Goal: Information Seeking & Learning: Learn about a topic

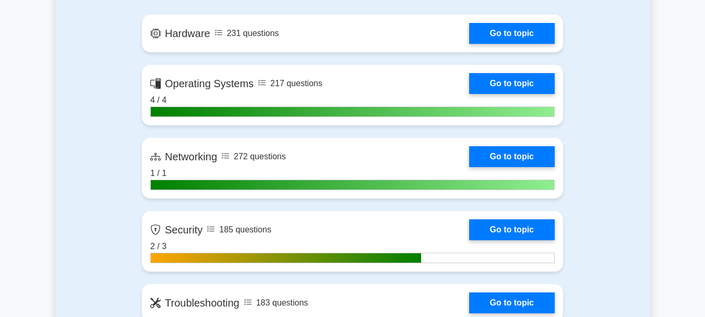
scroll to position [755, 0]
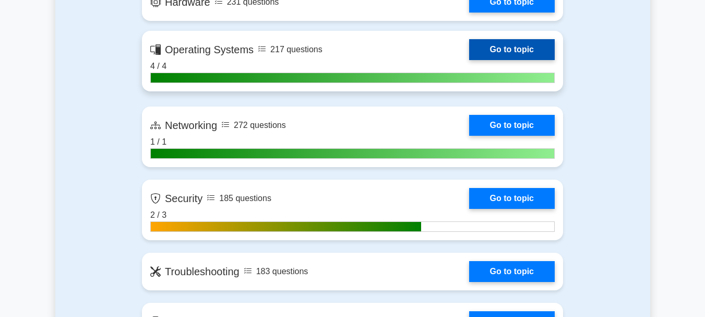
click at [469, 54] on link "Go to topic" at bounding box center [512, 49] width 86 height 21
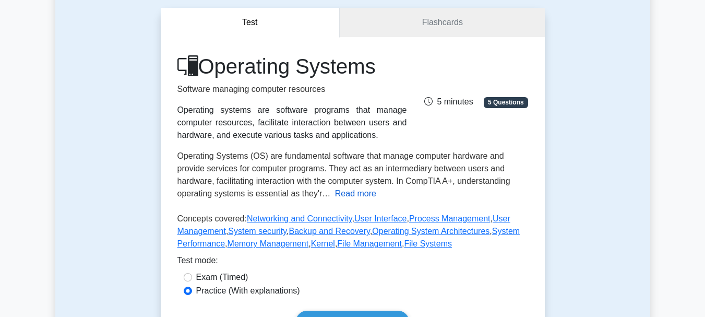
scroll to position [111, 0]
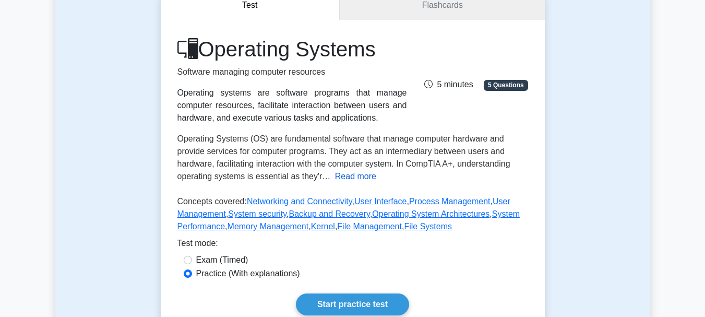
click at [352, 174] on button "Read more" at bounding box center [355, 176] width 41 height 13
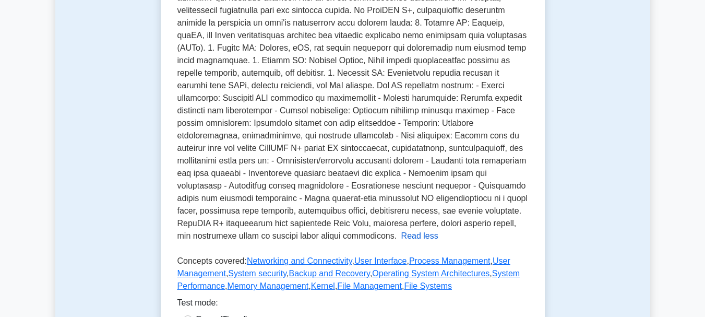
scroll to position [247, 0]
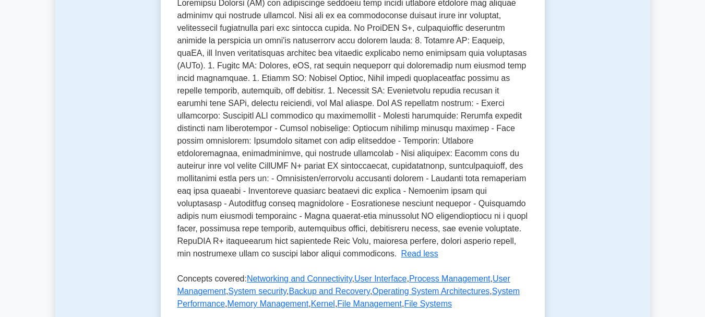
click at [352, 174] on span at bounding box center [352, 127] width 350 height 259
click at [286, 305] on link "Memory Management" at bounding box center [268, 303] width 81 height 9
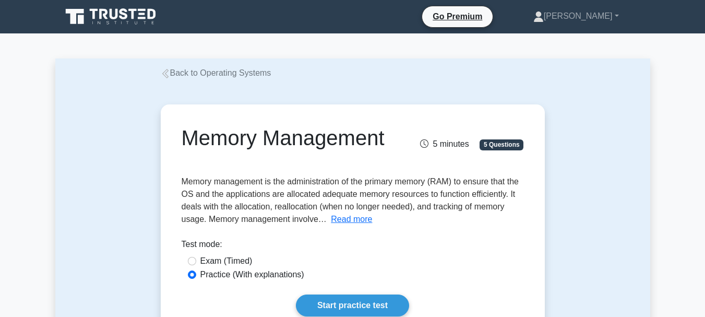
click at [361, 220] on button "Read more" at bounding box center [351, 219] width 41 height 13
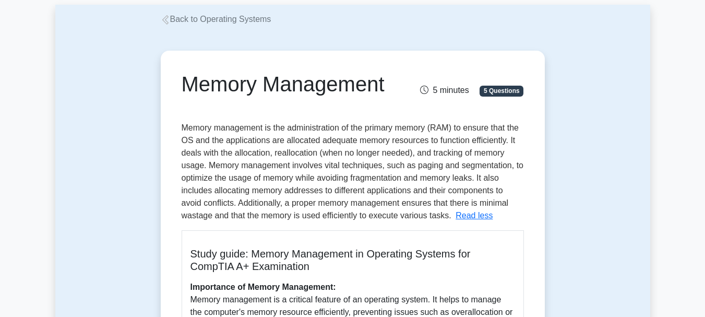
scroll to position [45, 0]
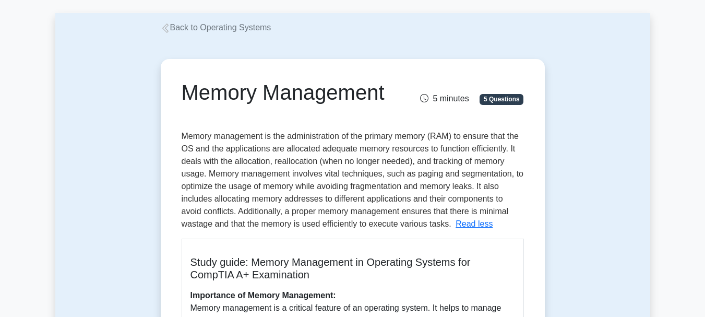
click at [257, 24] on link "Back to Operating Systems" at bounding box center [216, 27] width 111 height 9
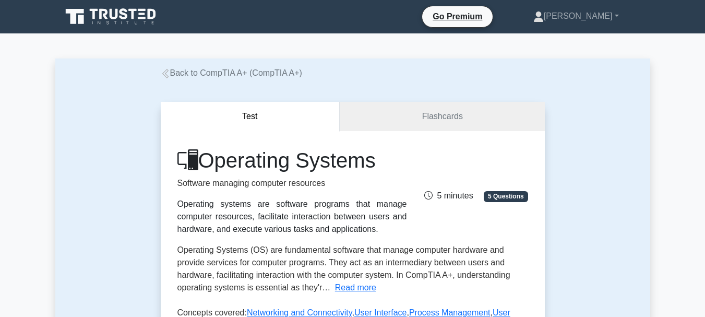
click at [288, 152] on h1 "Operating Systems" at bounding box center [292, 160] width 230 height 25
drag, startPoint x: 291, startPoint y: 151, endPoint x: 293, endPoint y: 162, distance: 11.2
click at [293, 162] on h1 "Operating Systems" at bounding box center [292, 160] width 230 height 25
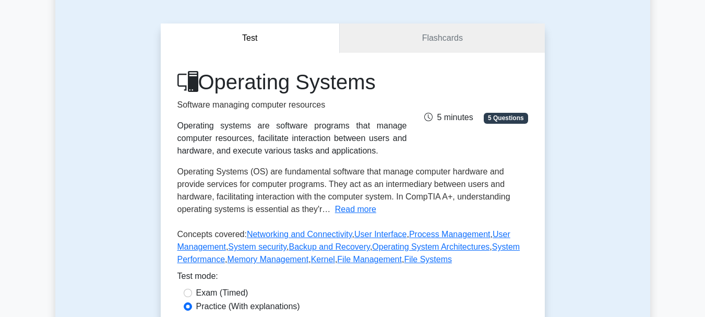
scroll to position [87, 0]
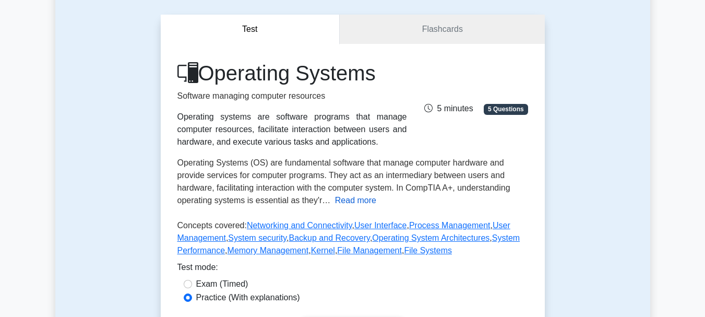
click at [338, 198] on button "Read more" at bounding box center [355, 200] width 41 height 13
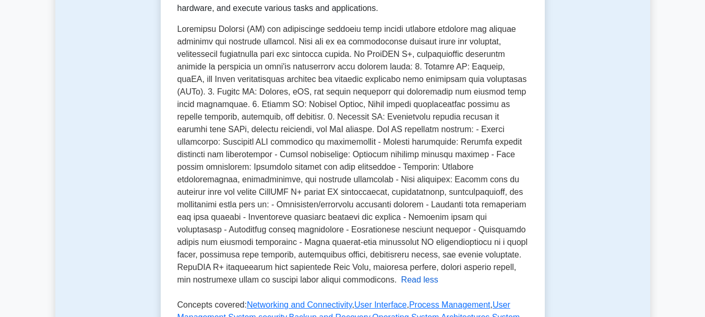
scroll to position [226, 0]
